Goal: Information Seeking & Learning: Learn about a topic

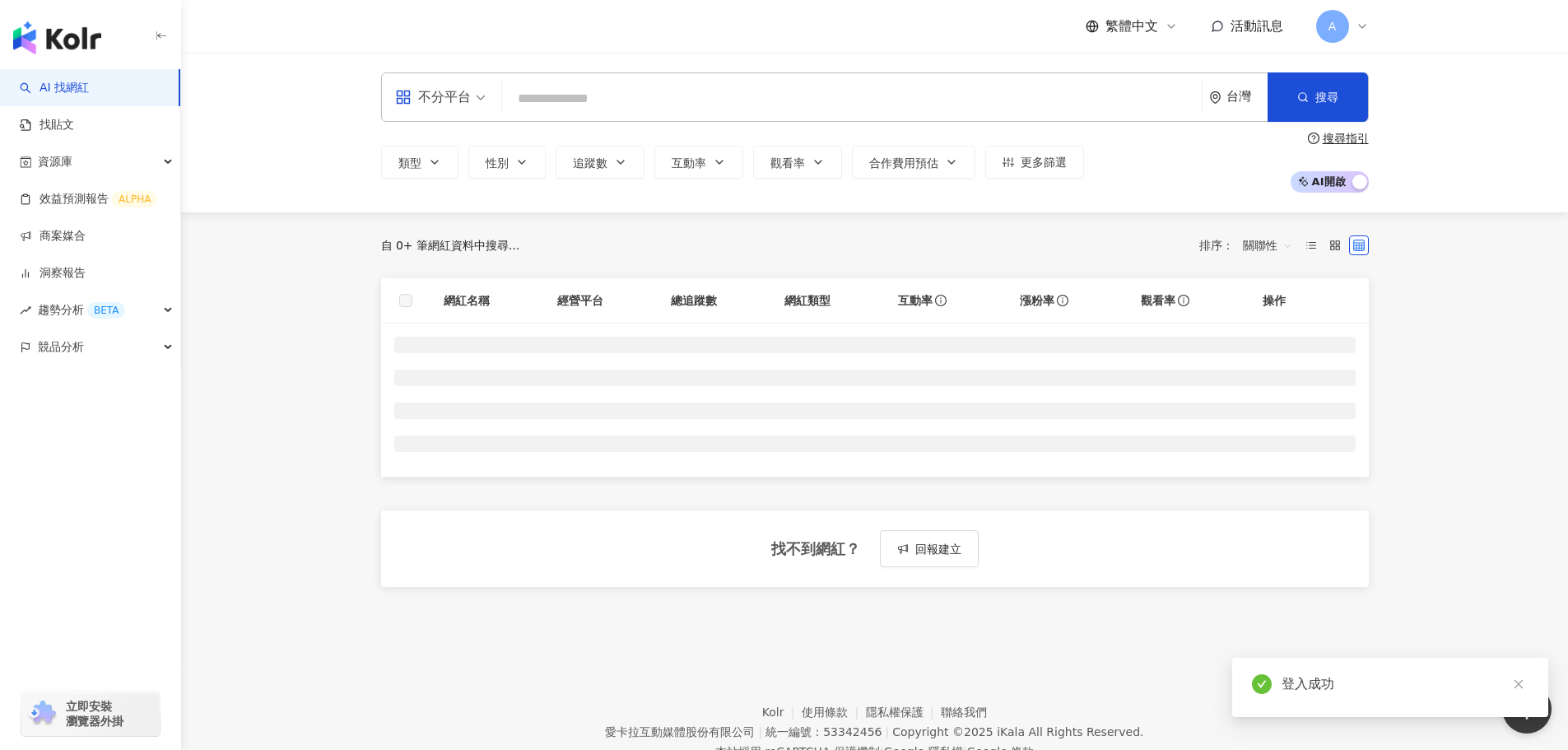
click at [598, 98] on input "search" at bounding box center [852, 99] width 686 height 31
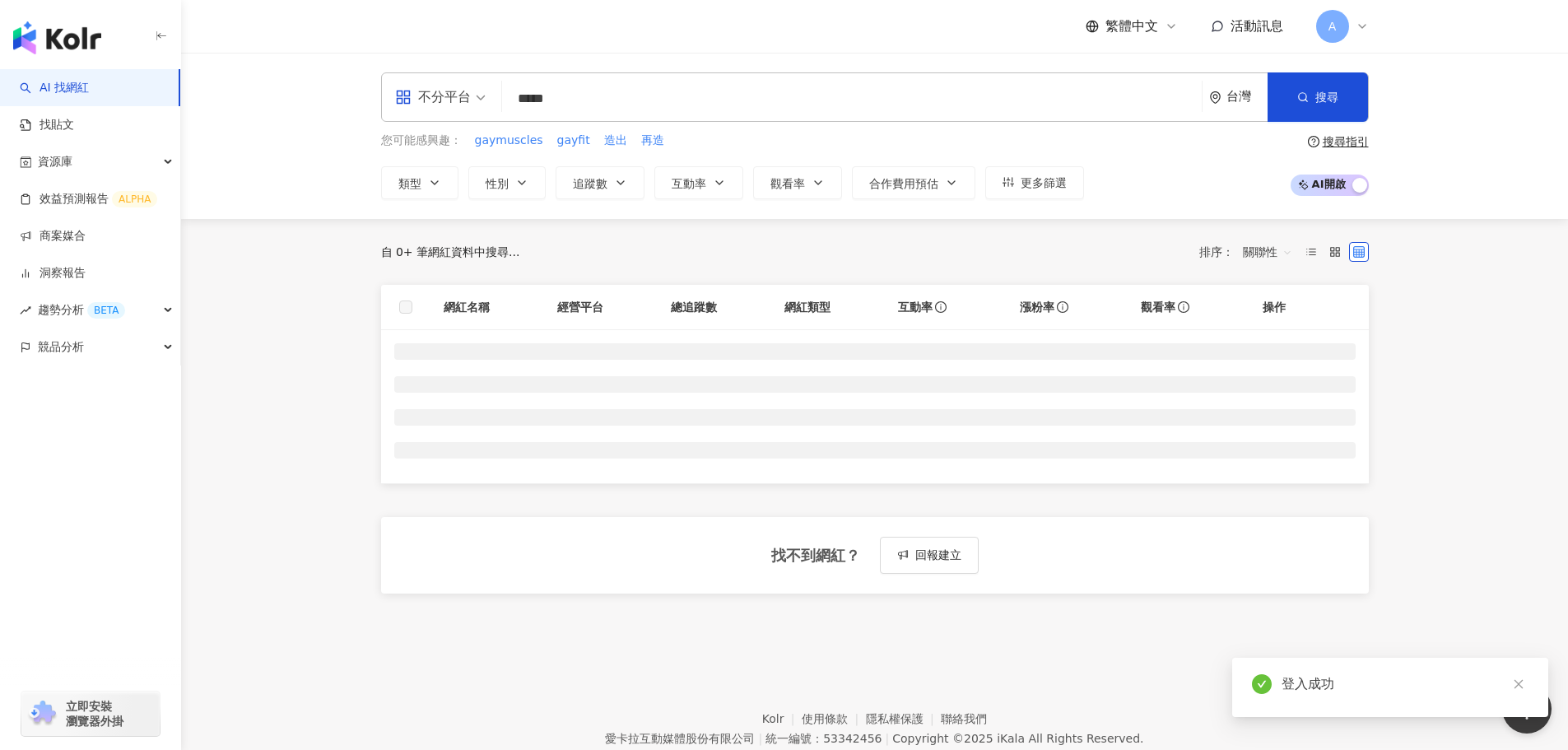
type input "***"
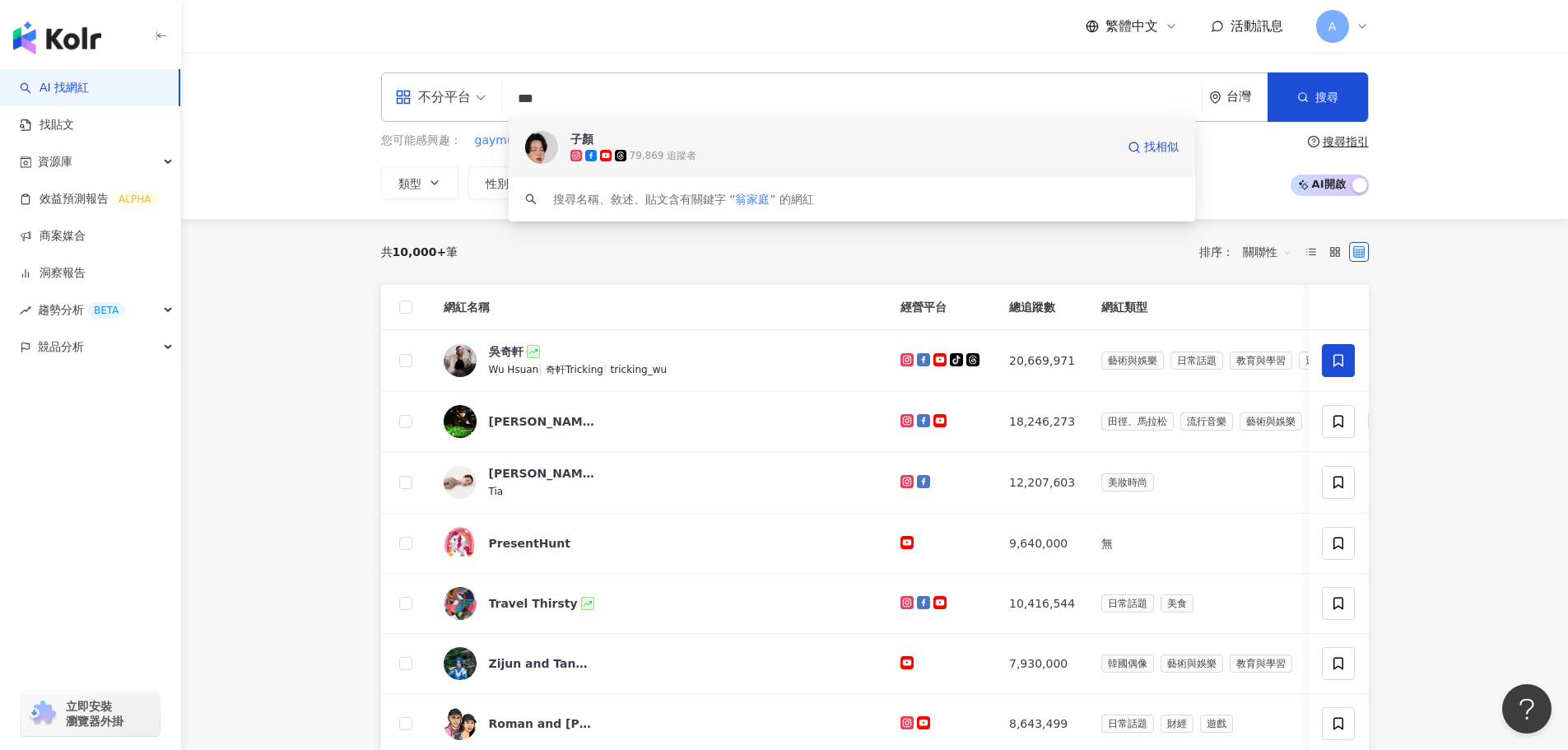
click at [702, 148] on div "79,869 追蹤者" at bounding box center [843, 155] width 545 height 16
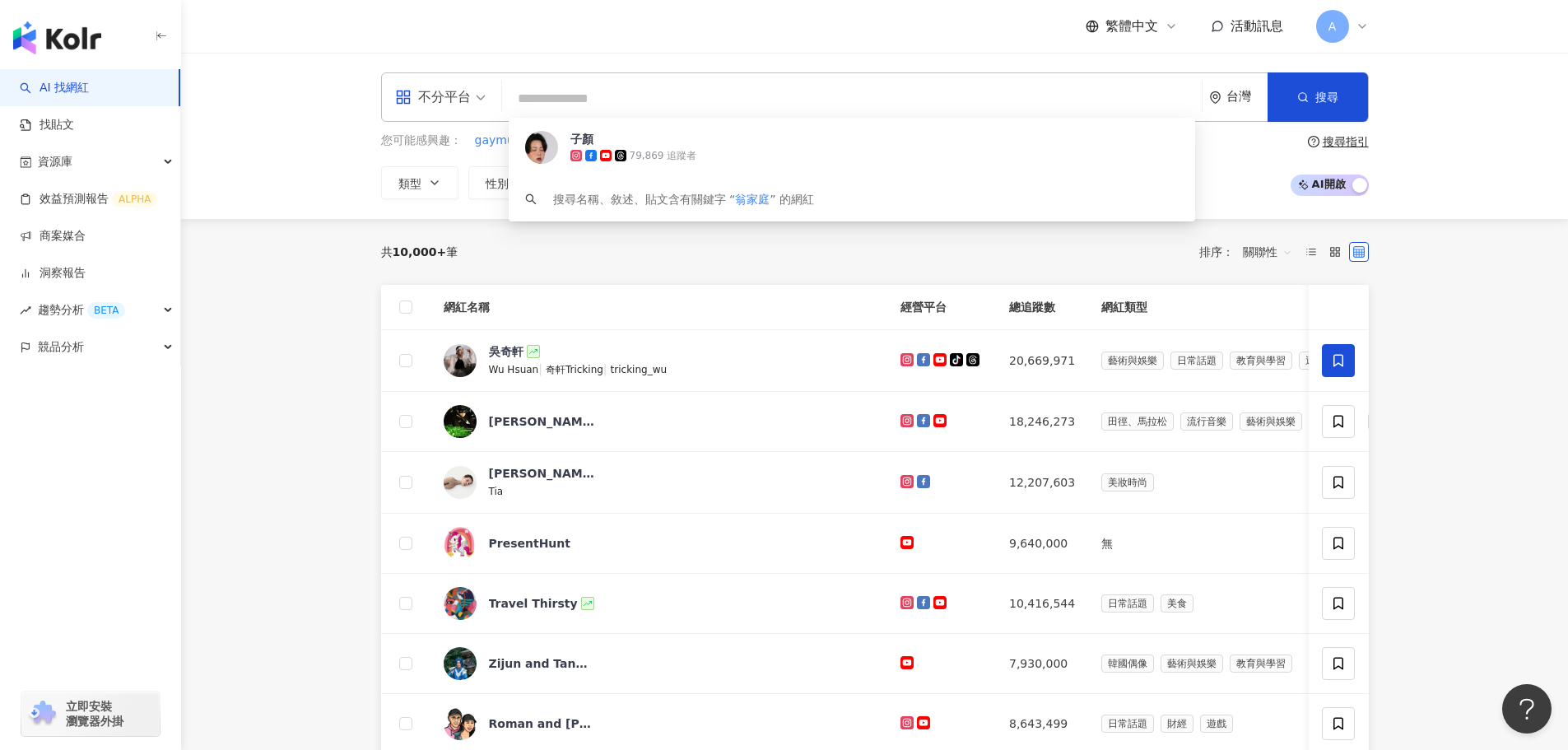
click at [580, 94] on input "search" at bounding box center [852, 99] width 686 height 31
click at [532, 103] on input "*******" at bounding box center [852, 99] width 686 height 31
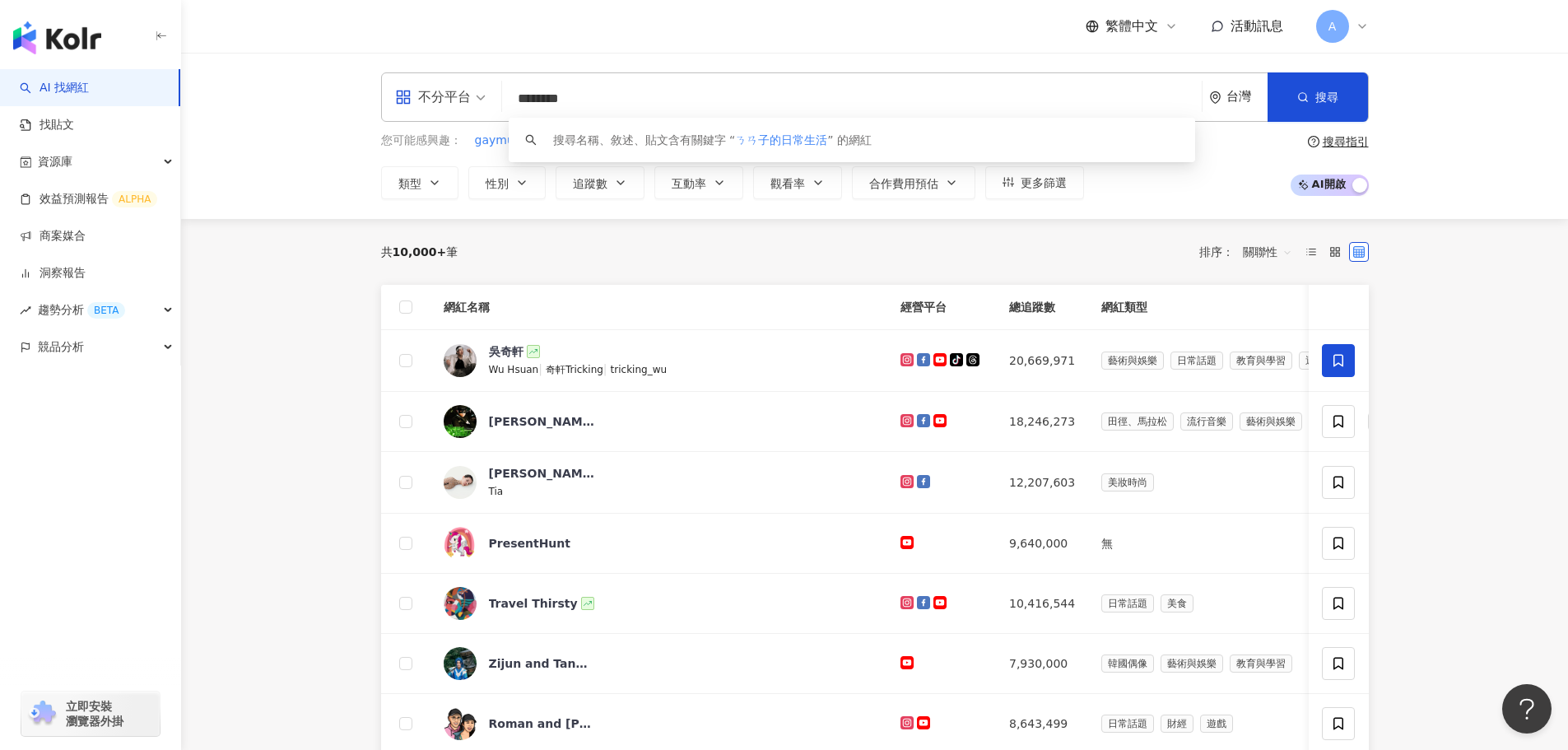
type input "*******"
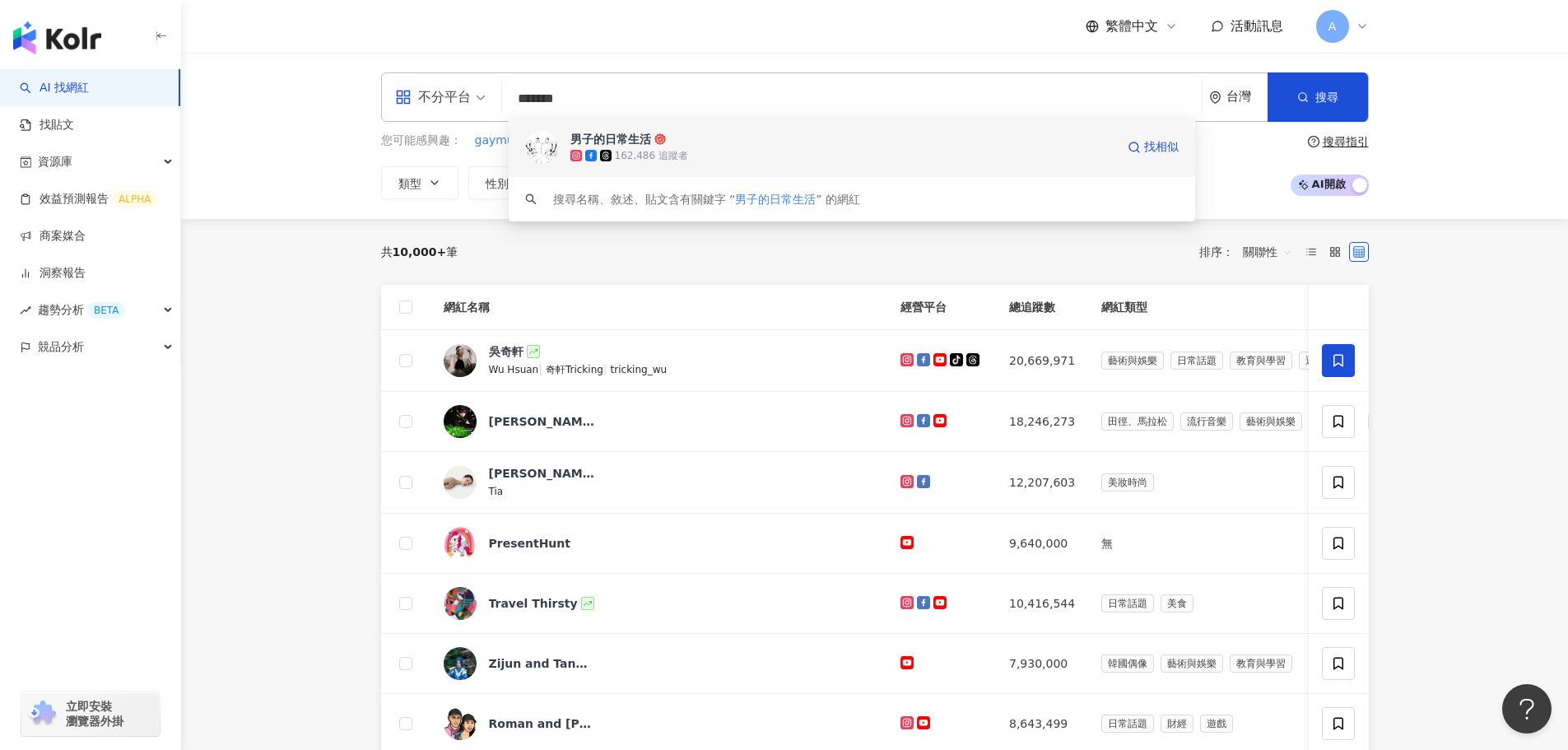
click at [660, 139] on icon at bounding box center [660, 139] width 12 height 12
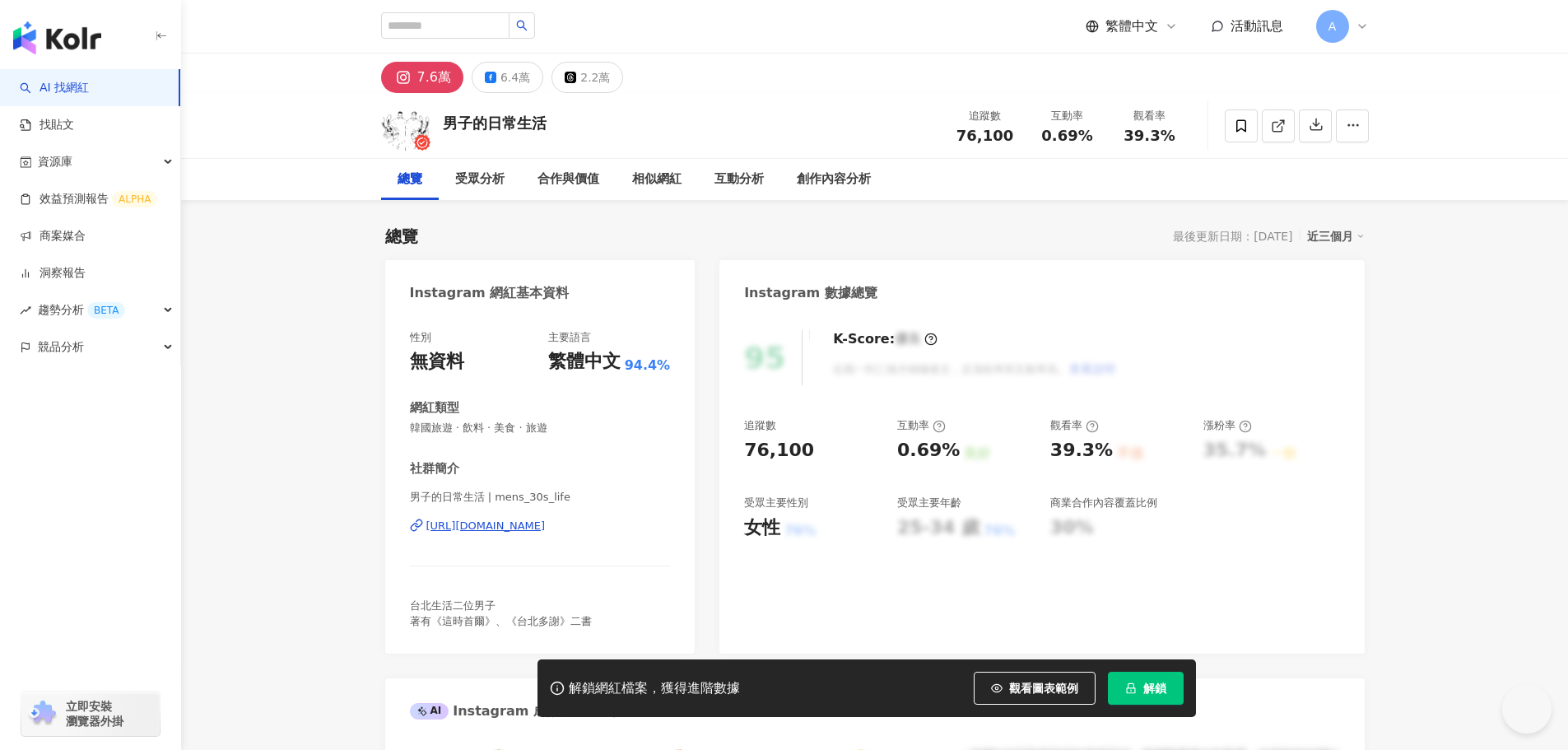
click at [1153, 685] on span "解鎖" at bounding box center [1155, 688] width 23 height 13
drag, startPoint x: 1270, startPoint y: 122, endPoint x: 1254, endPoint y: 119, distance: 16.3
click at [1271, 122] on icon at bounding box center [1278, 126] width 15 height 15
click at [497, 76] on div "7.6萬 6.4萬 2.2萬" at bounding box center [875, 72] width 1054 height 39
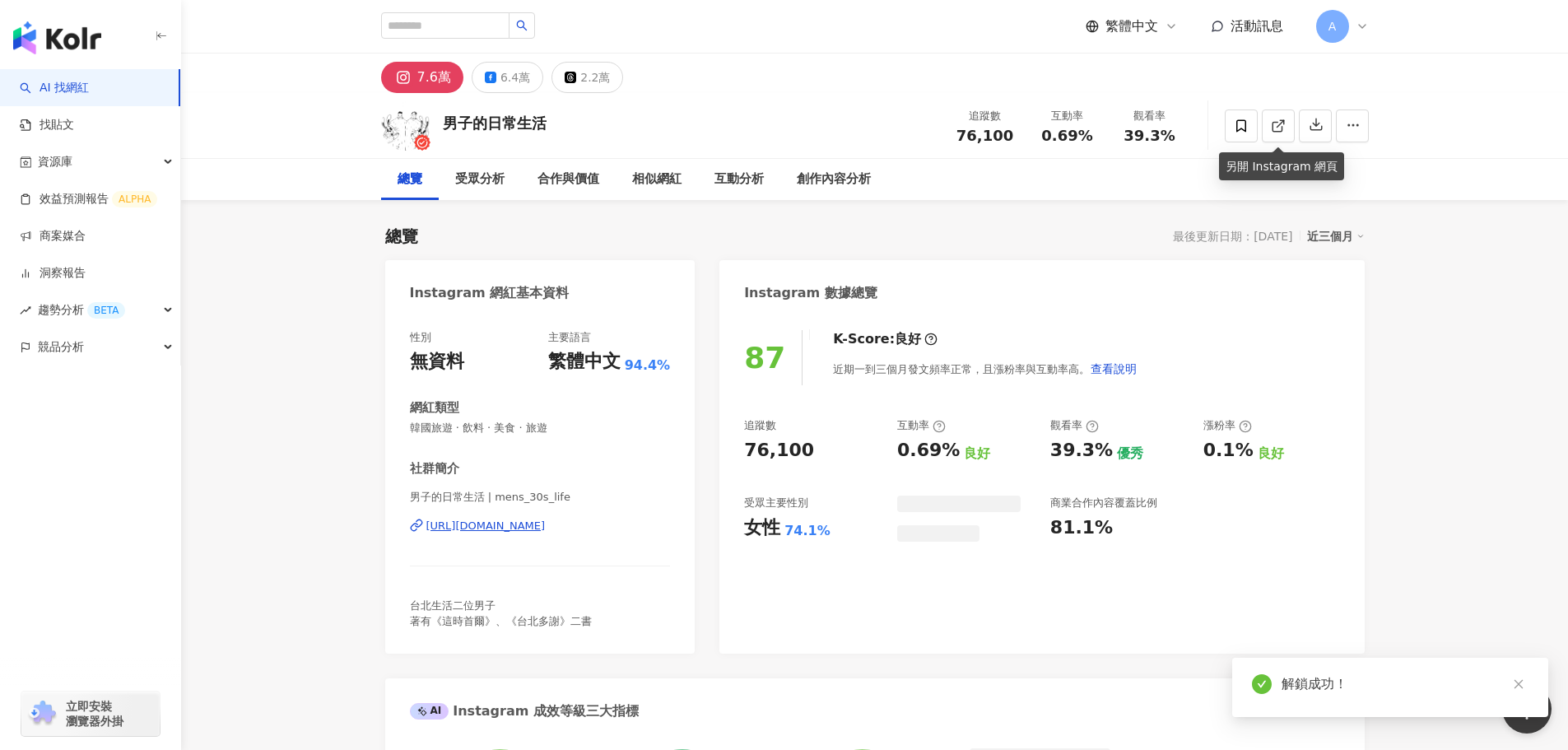
click at [487, 69] on button "6.4萬" at bounding box center [508, 77] width 71 height 31
click at [500, 77] on div "6.4萬" at bounding box center [515, 77] width 29 height 23
click at [1276, 123] on icon at bounding box center [1278, 126] width 15 height 15
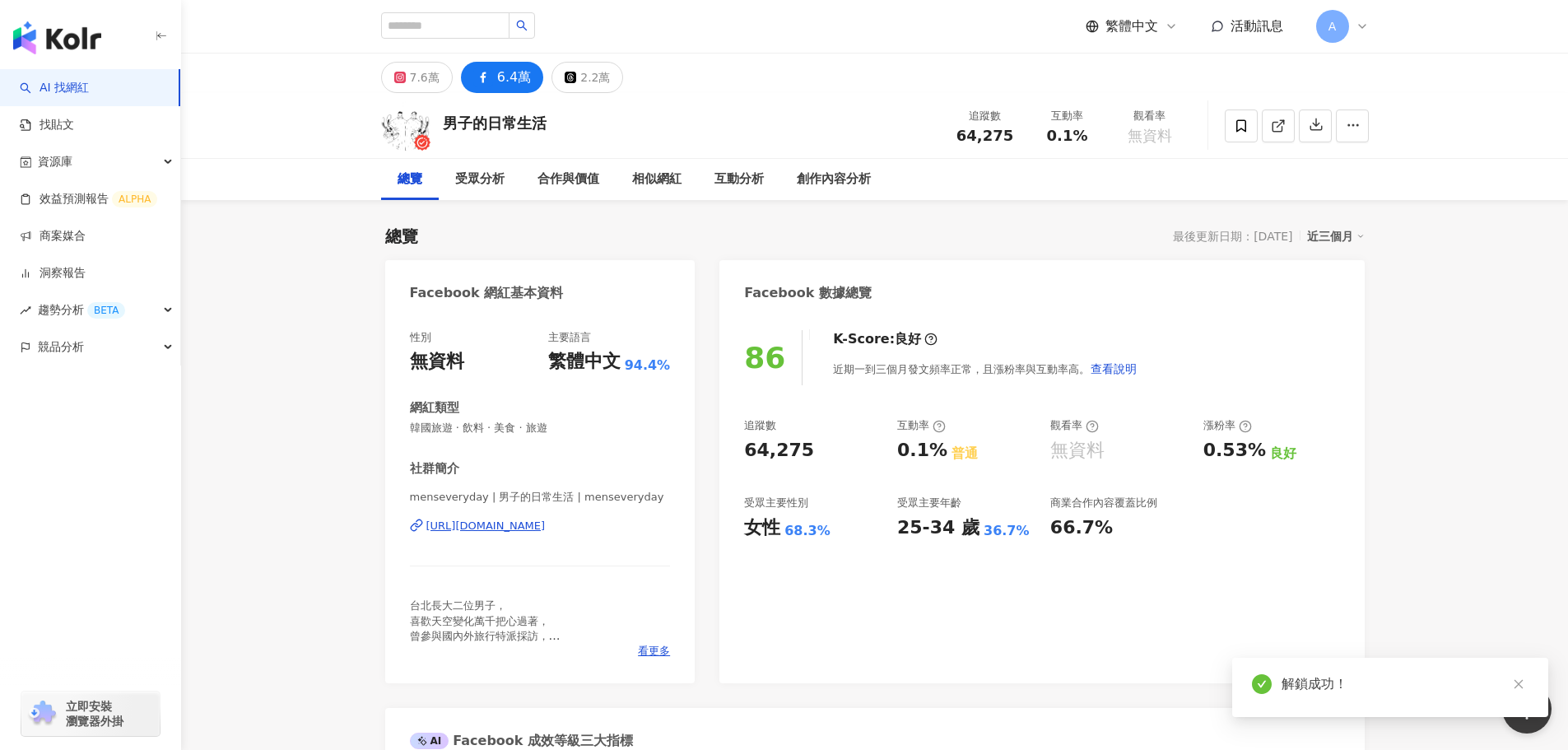
click at [405, 79] on icon at bounding box center [400, 77] width 12 height 12
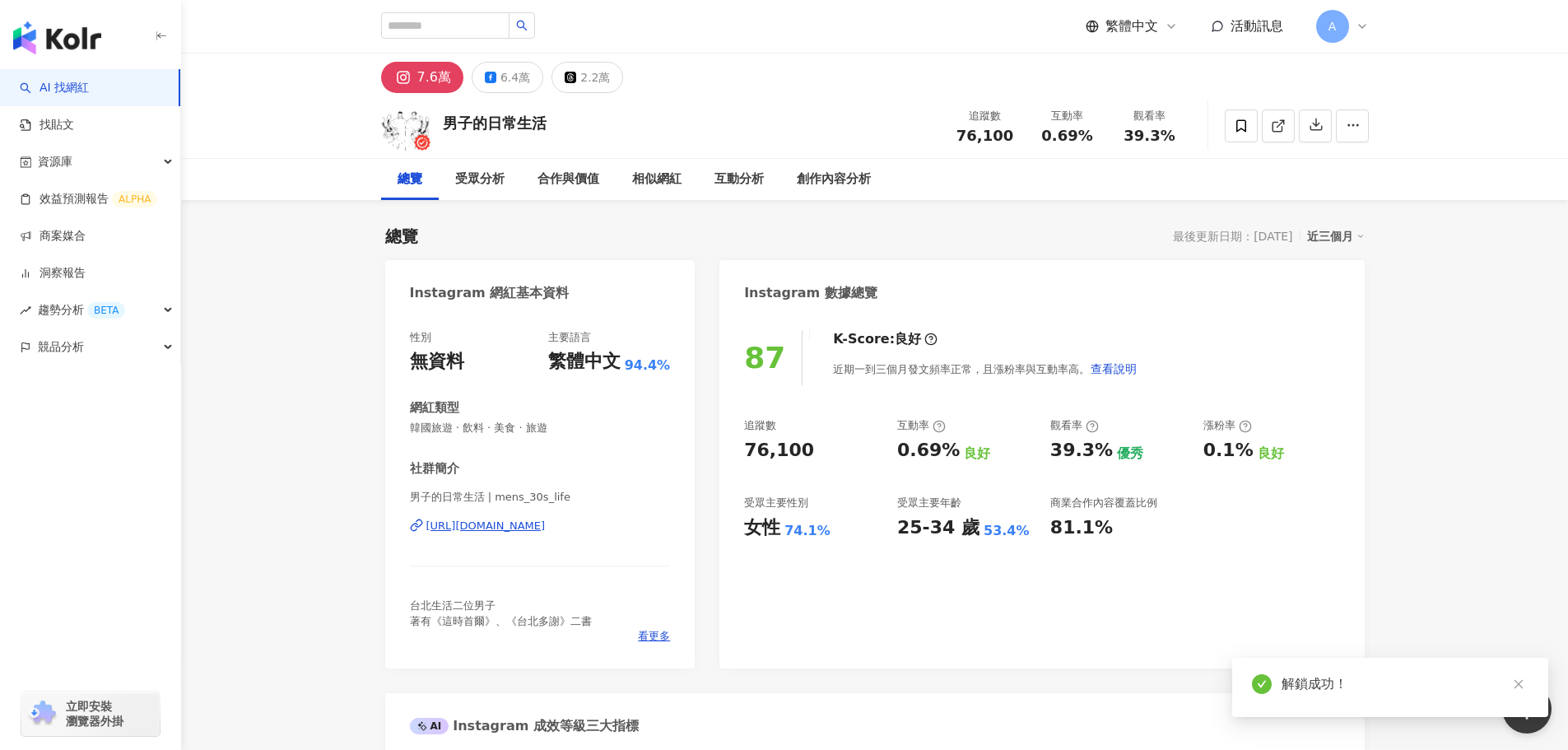
click at [424, 73] on div "7.6萬" at bounding box center [434, 77] width 34 height 23
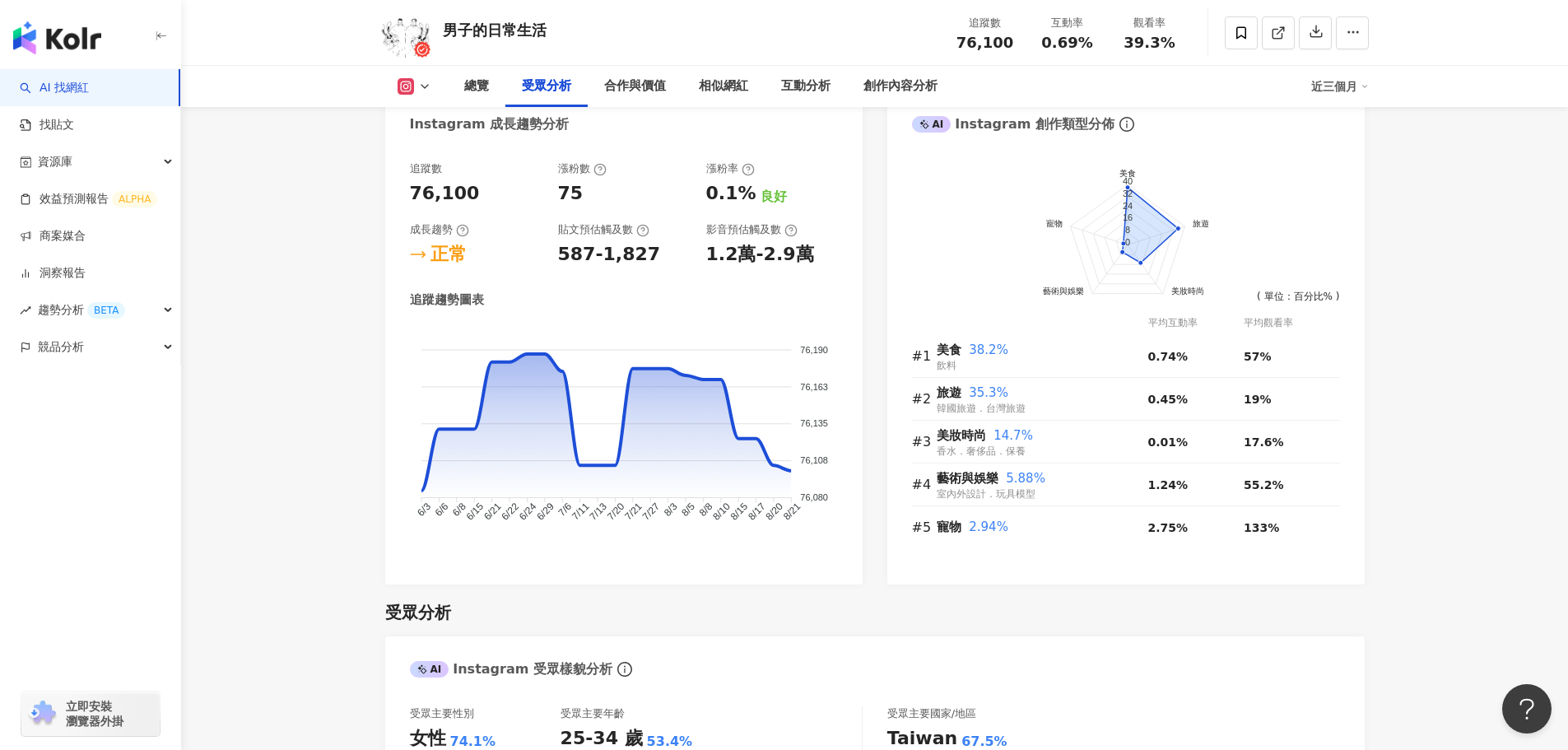
scroll to position [1399, 0]
